Goal: Task Accomplishment & Management: Manage account settings

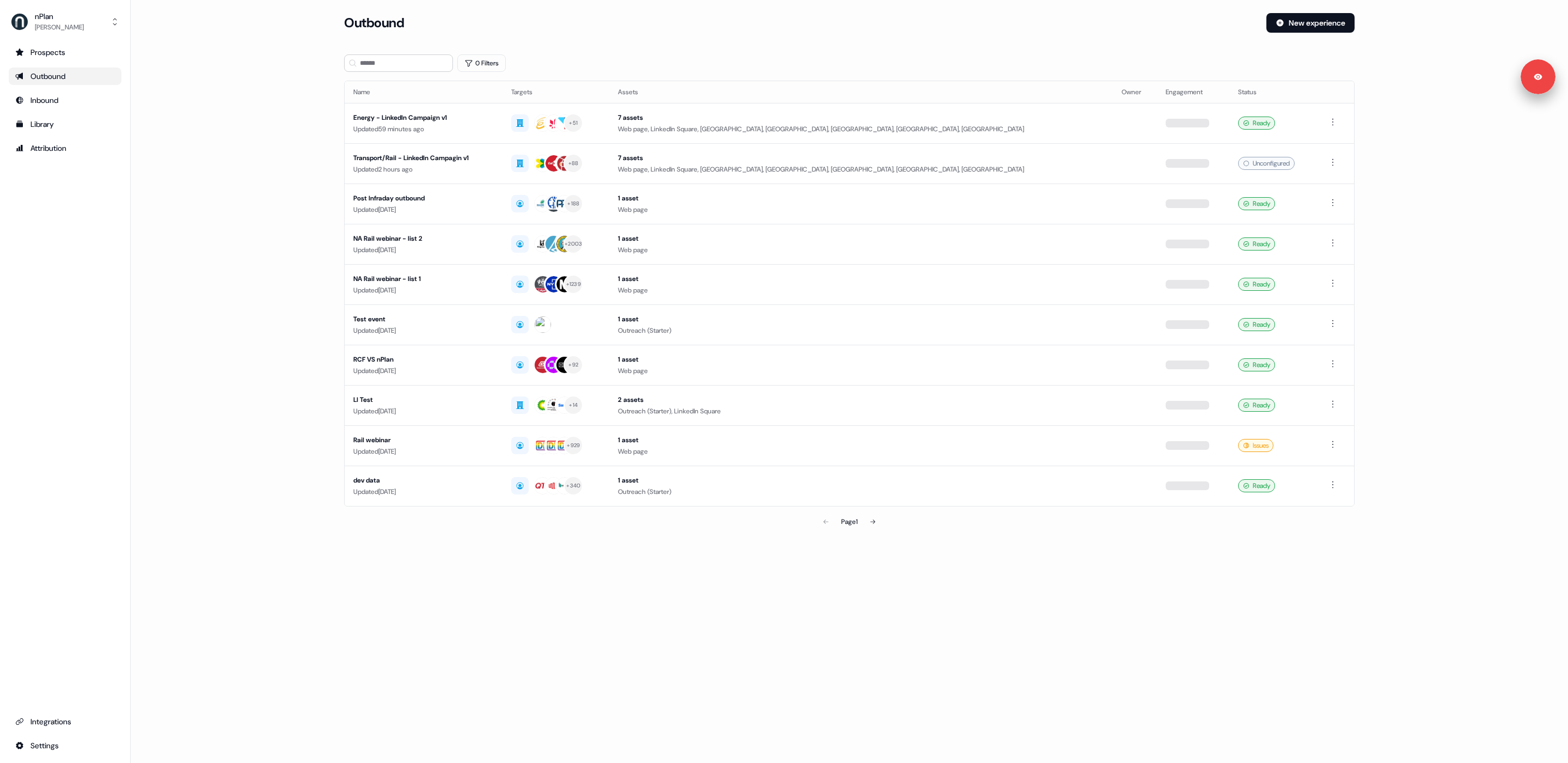
click at [318, 199] on main "Loading... Outbound New experience 0 Filters Name Targets Assets Owner Engageme…" at bounding box center [850, 288] width 1438 height 550
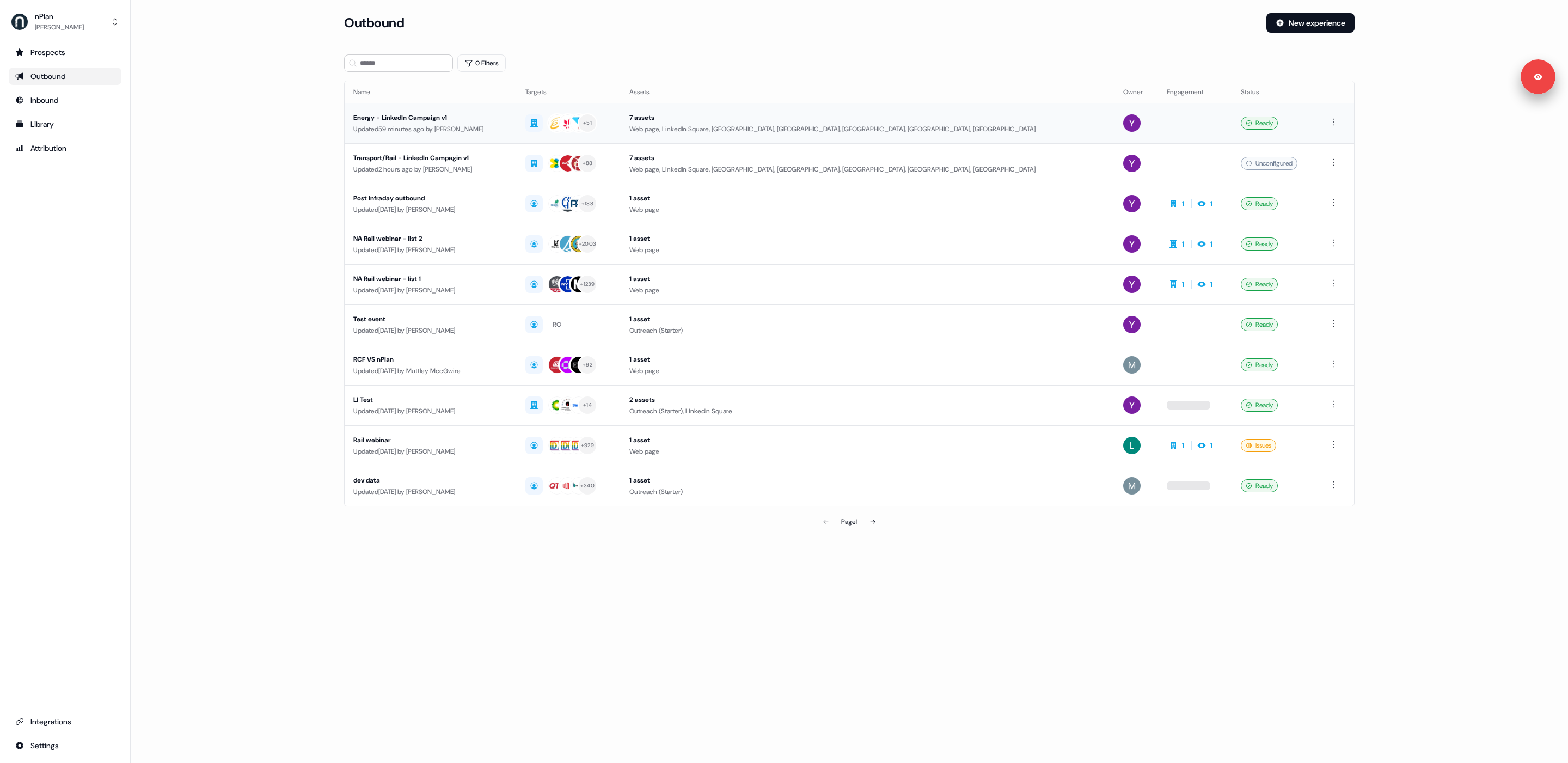
click at [493, 127] on div "Updated 59 minutes ago by [PERSON_NAME]" at bounding box center [430, 128] width 155 height 11
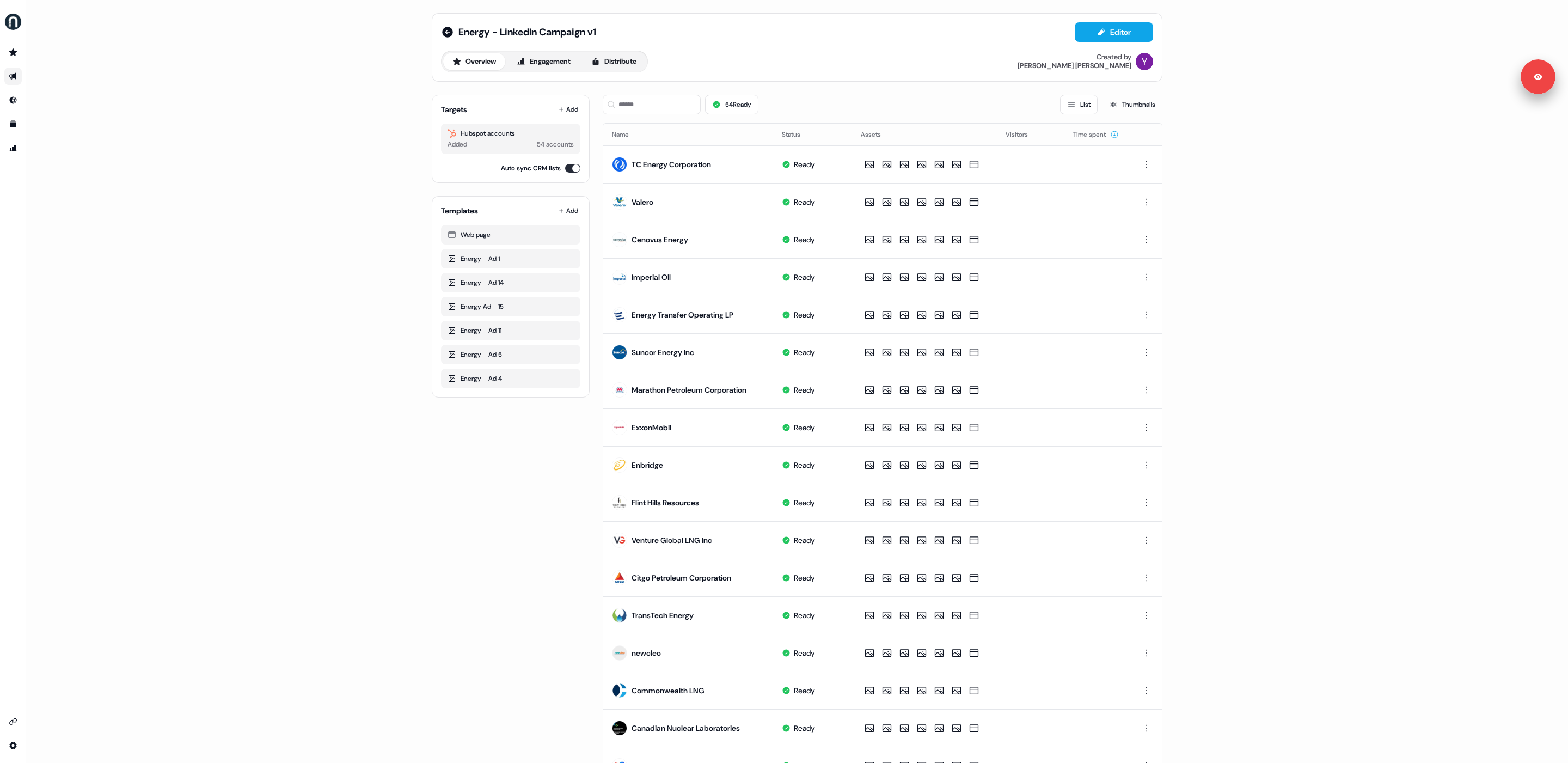
click at [760, 59] on div "Overview Engagement Distribute Created by [PERSON_NAME]" at bounding box center [797, 61] width 712 height 22
click at [618, 58] on button "Distribute" at bounding box center [613, 62] width 64 height 18
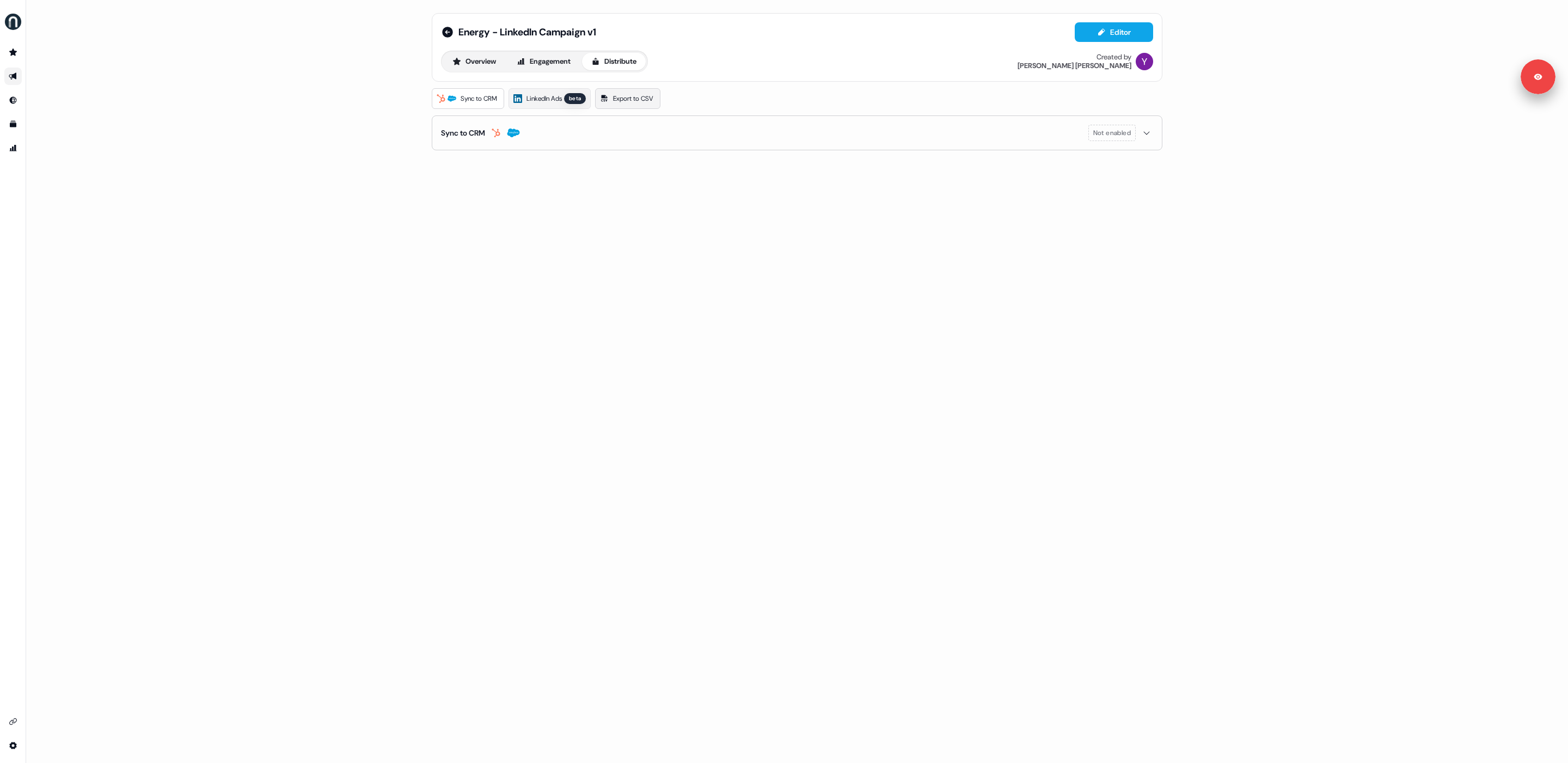
click at [637, 97] on span "Export to CSV" at bounding box center [633, 98] width 40 height 11
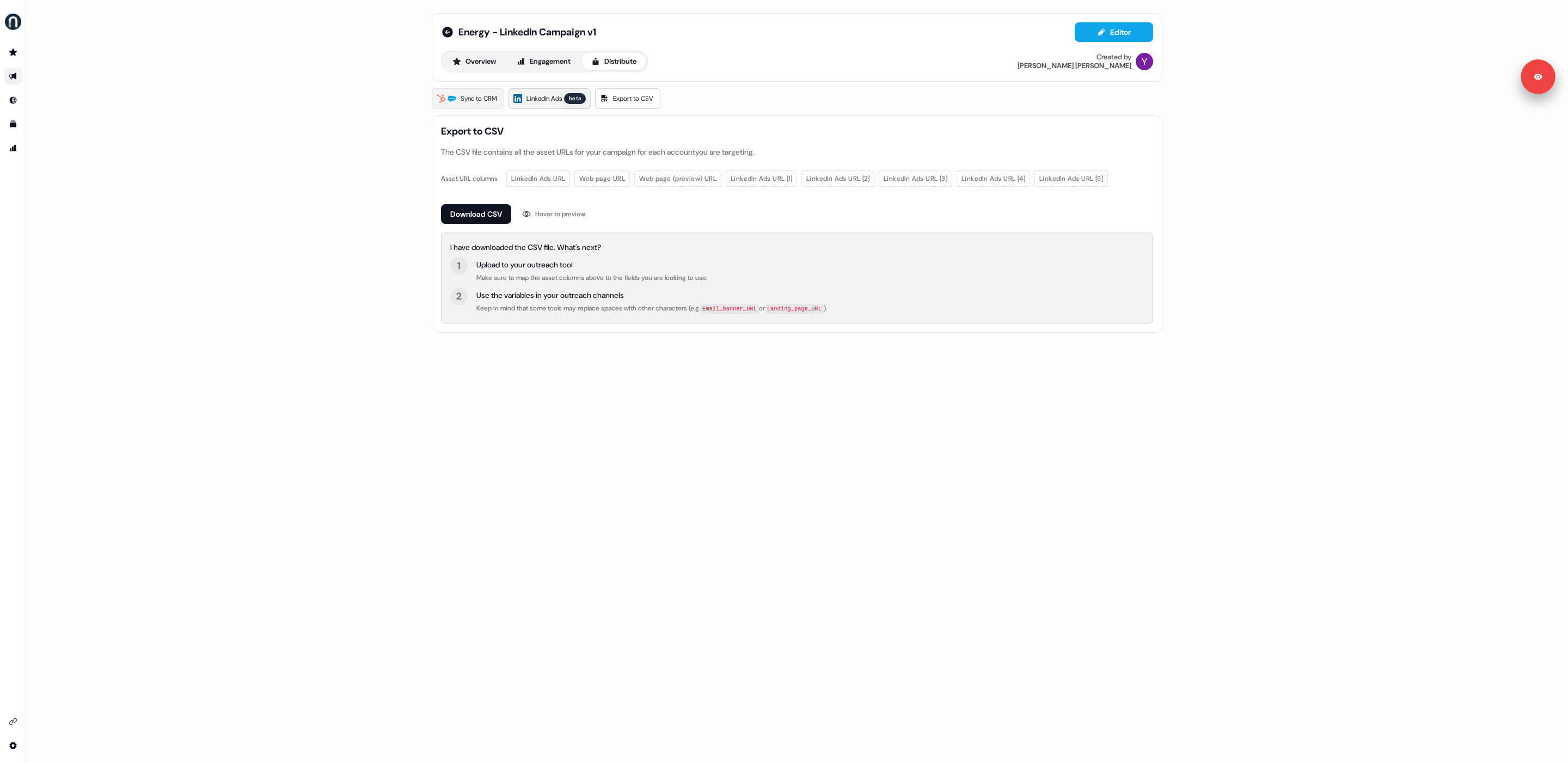
click at [559, 104] on span "LinkedIn Ads" at bounding box center [544, 98] width 36 height 11
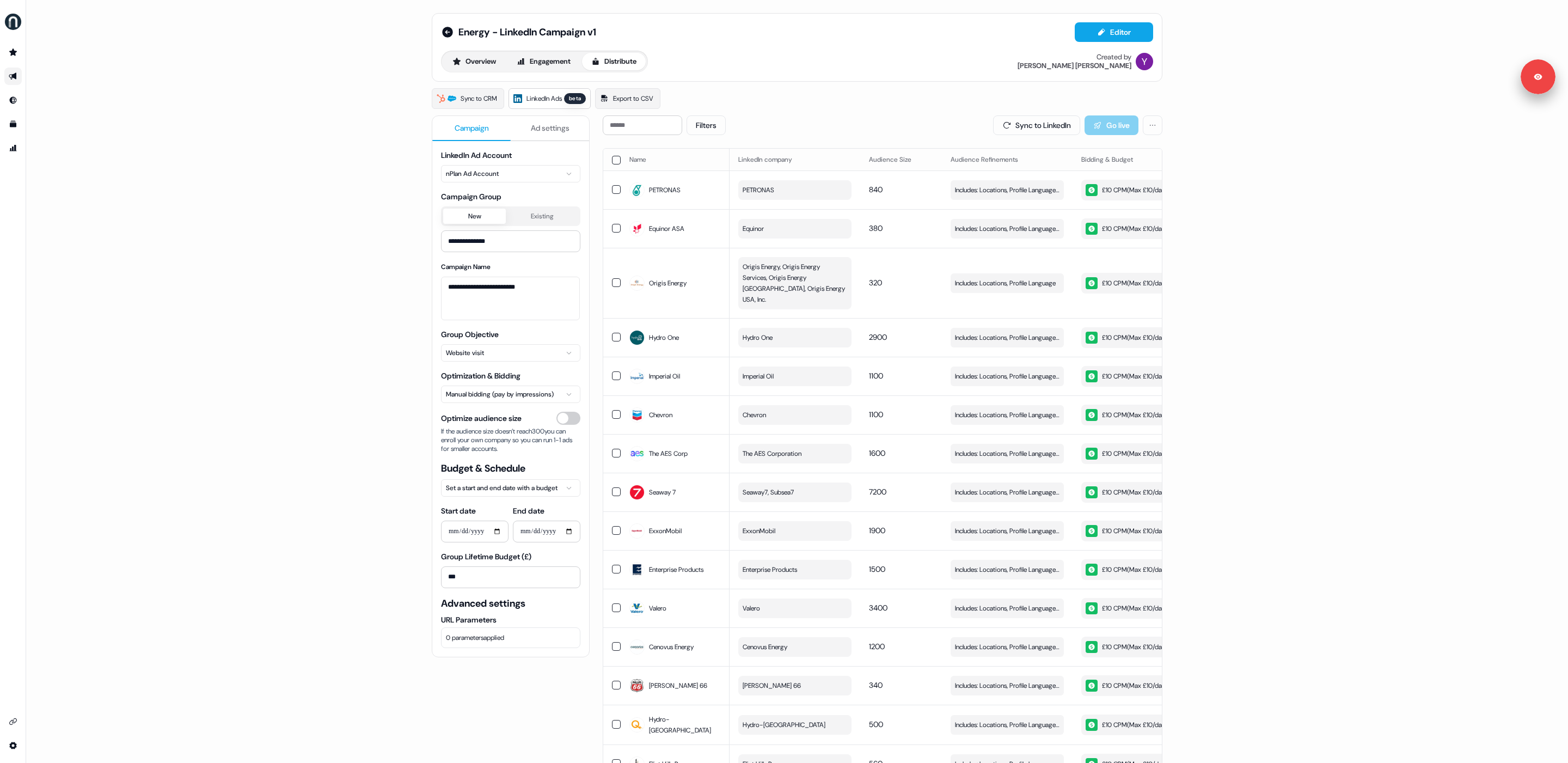
scroll to position [0, 309]
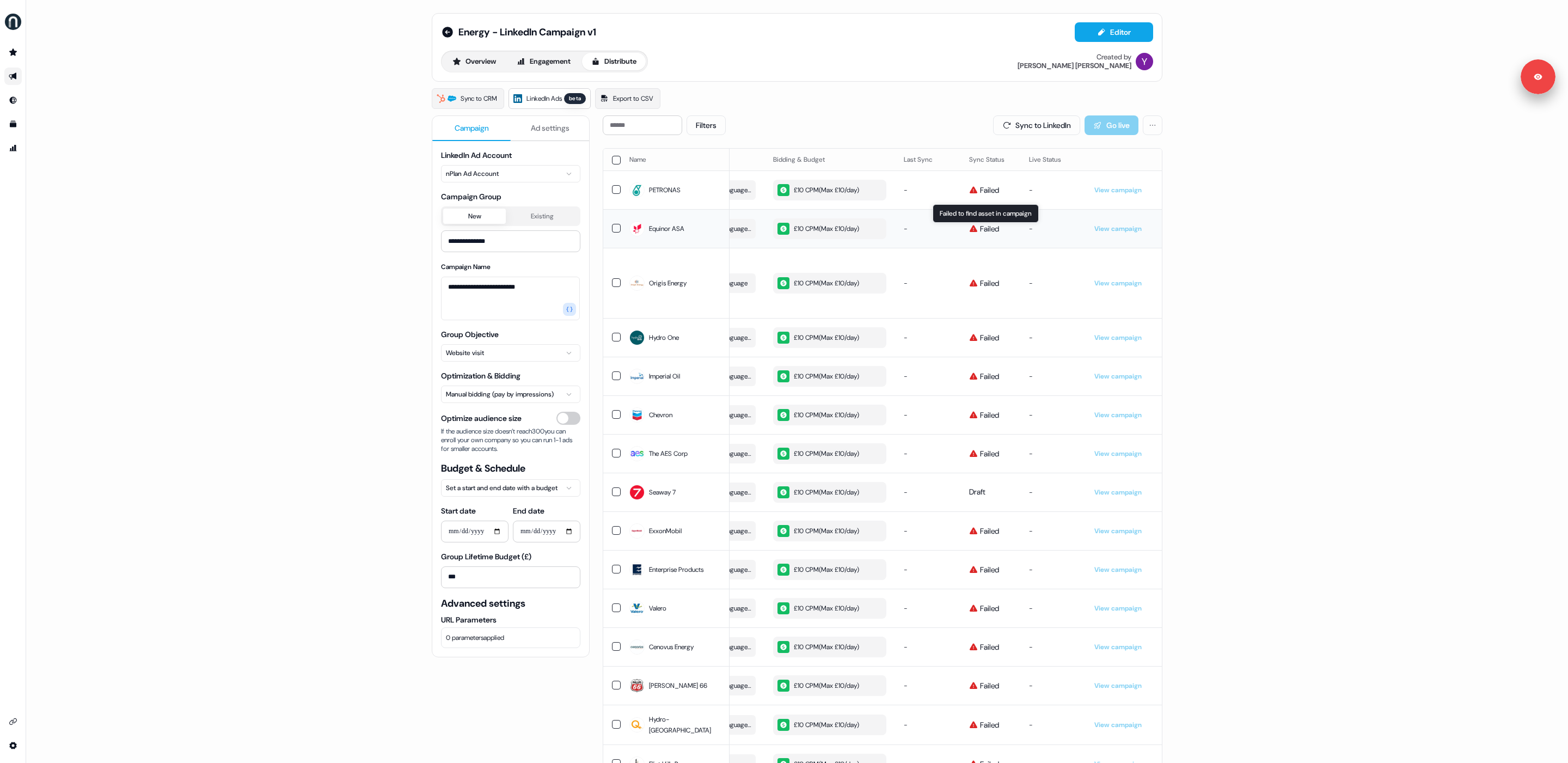
click at [980, 228] on span "Failed" at bounding box center [989, 228] width 19 height 11
click at [520, 138] on button "Ad settings" at bounding box center [550, 128] width 79 height 25
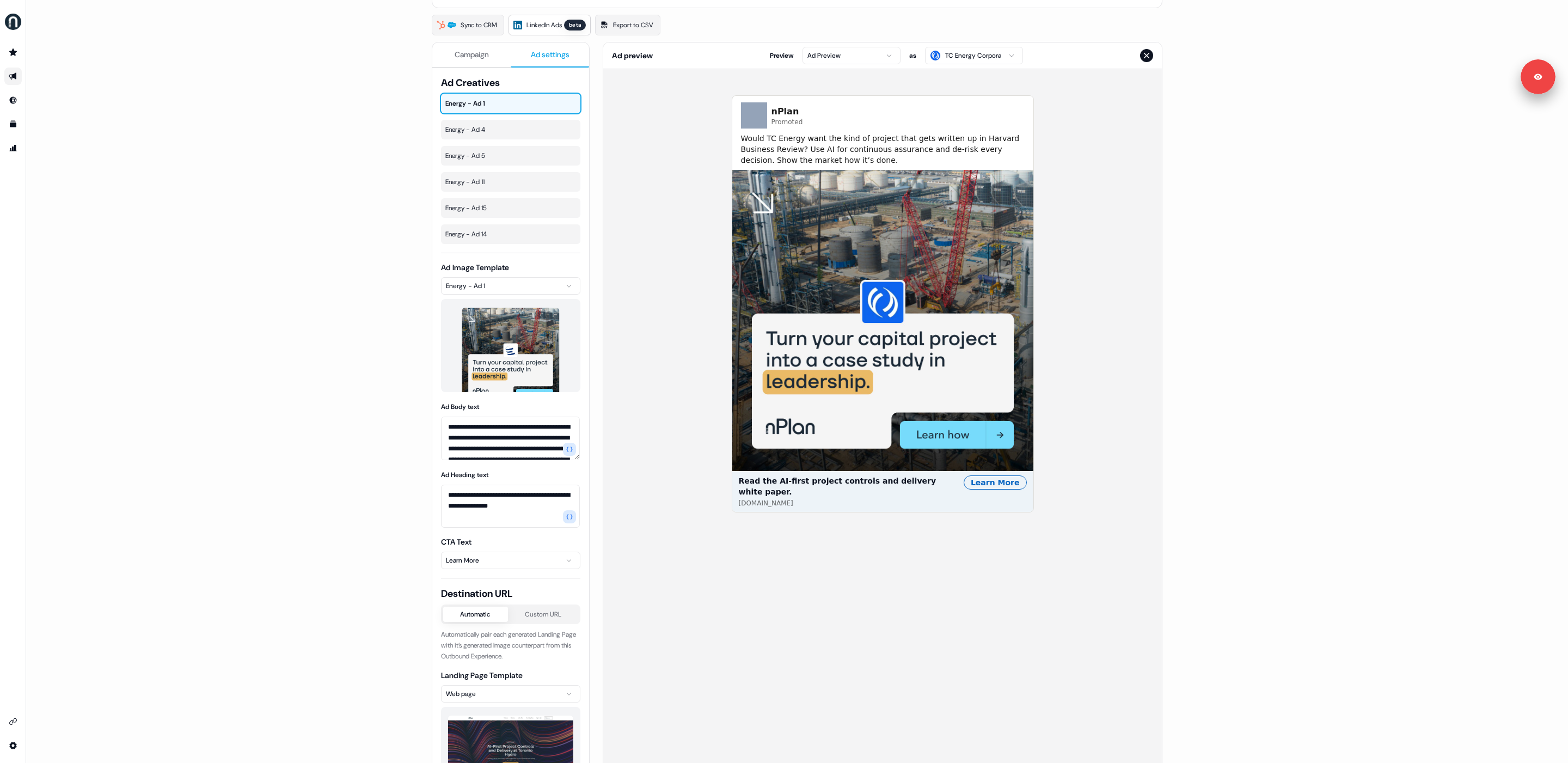
scroll to position [0, 0]
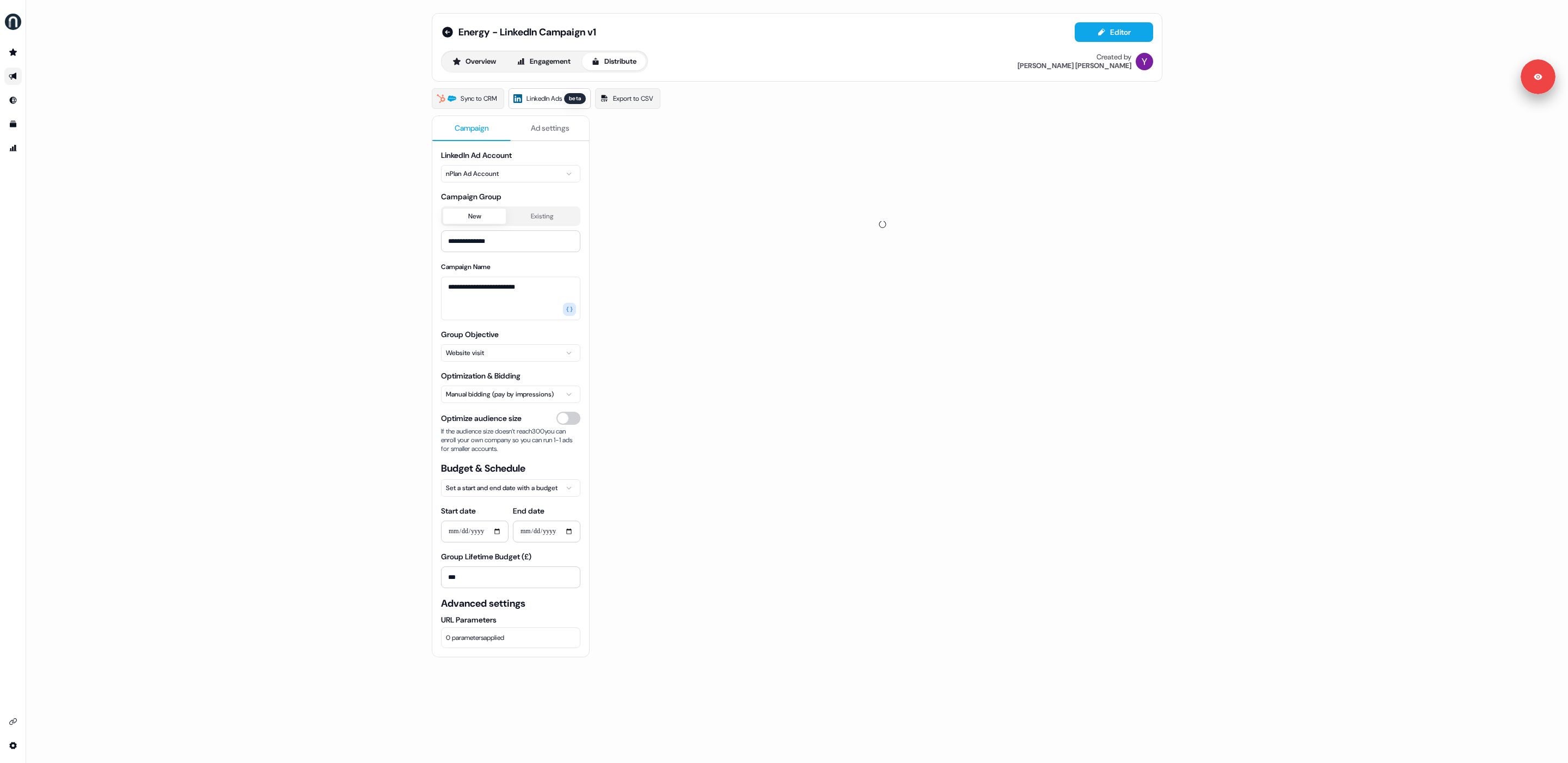
click at [476, 127] on span "Campaign" at bounding box center [471, 127] width 35 height 11
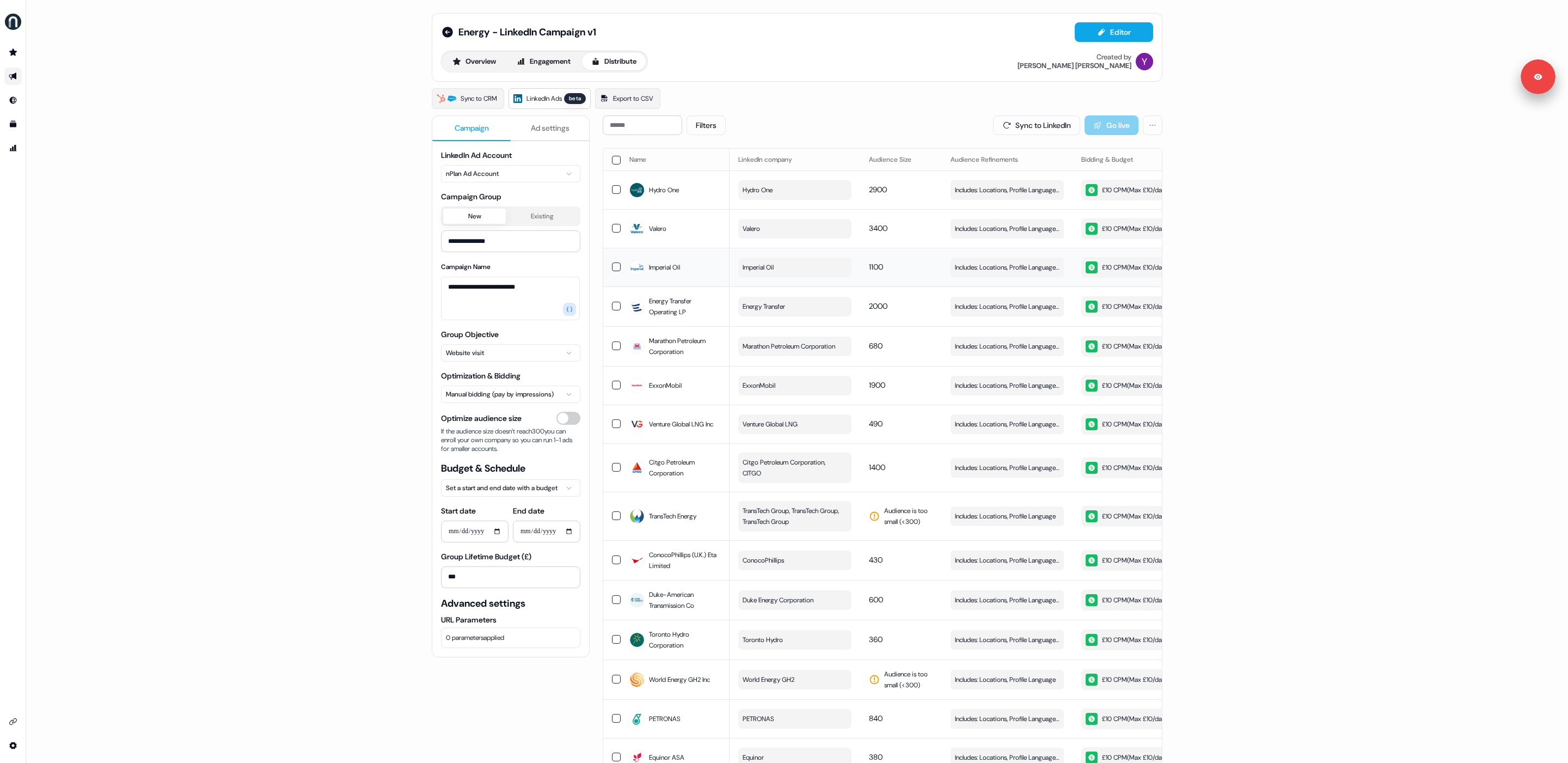
scroll to position [0, 309]
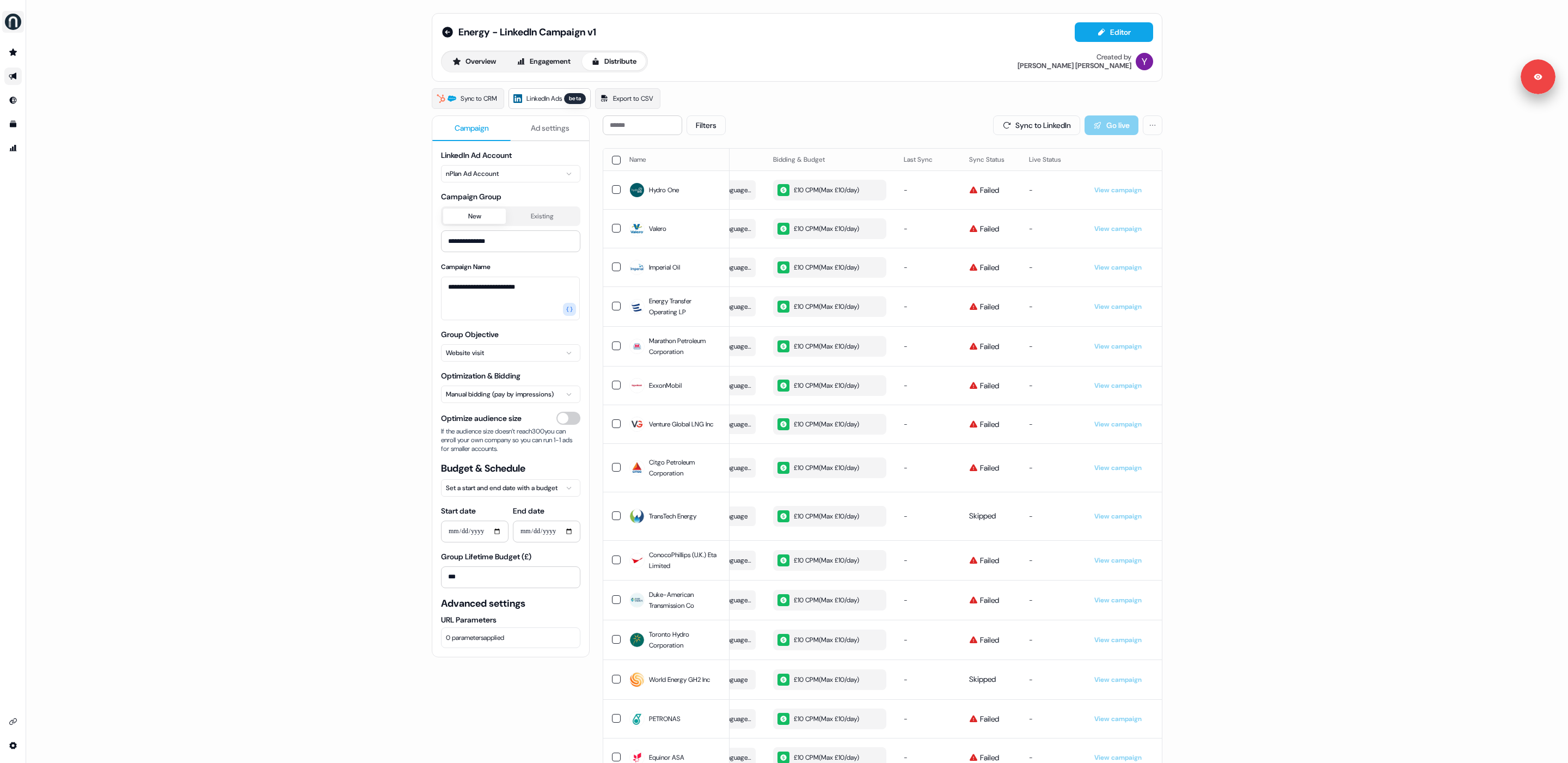
click at [16, 17] on img "side nav menu" at bounding box center [13, 22] width 18 height 18
click at [49, 86] on div "Logout" at bounding box center [55, 91] width 104 height 20
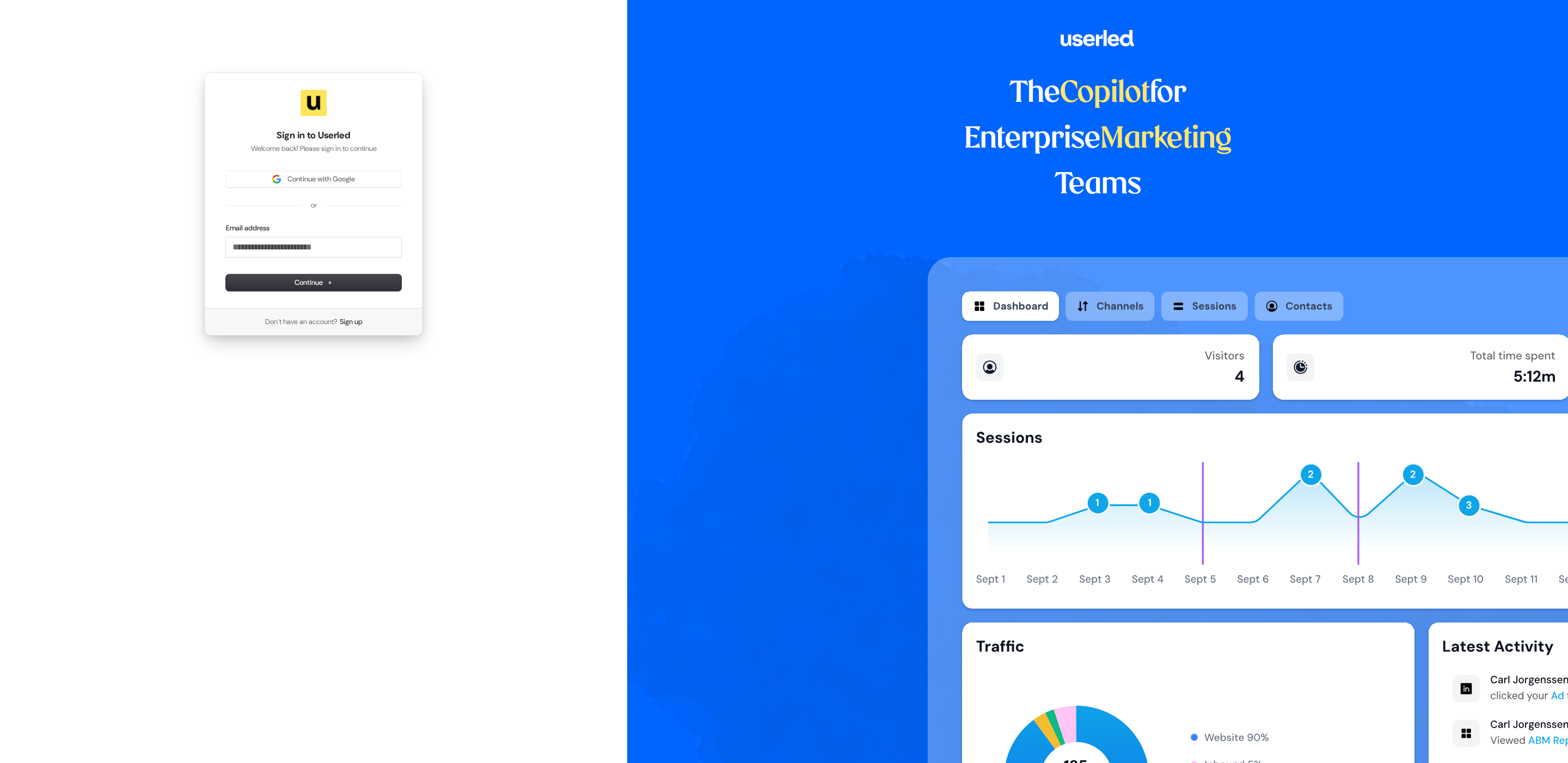
click at [268, 170] on div "Sign in to Userled Welcome back! Please sign in to continue Continue with Googl…" at bounding box center [314, 190] width 219 height 237
click at [272, 180] on img at bounding box center [276, 178] width 9 height 9
